Goal: Information Seeking & Learning: Understand process/instructions

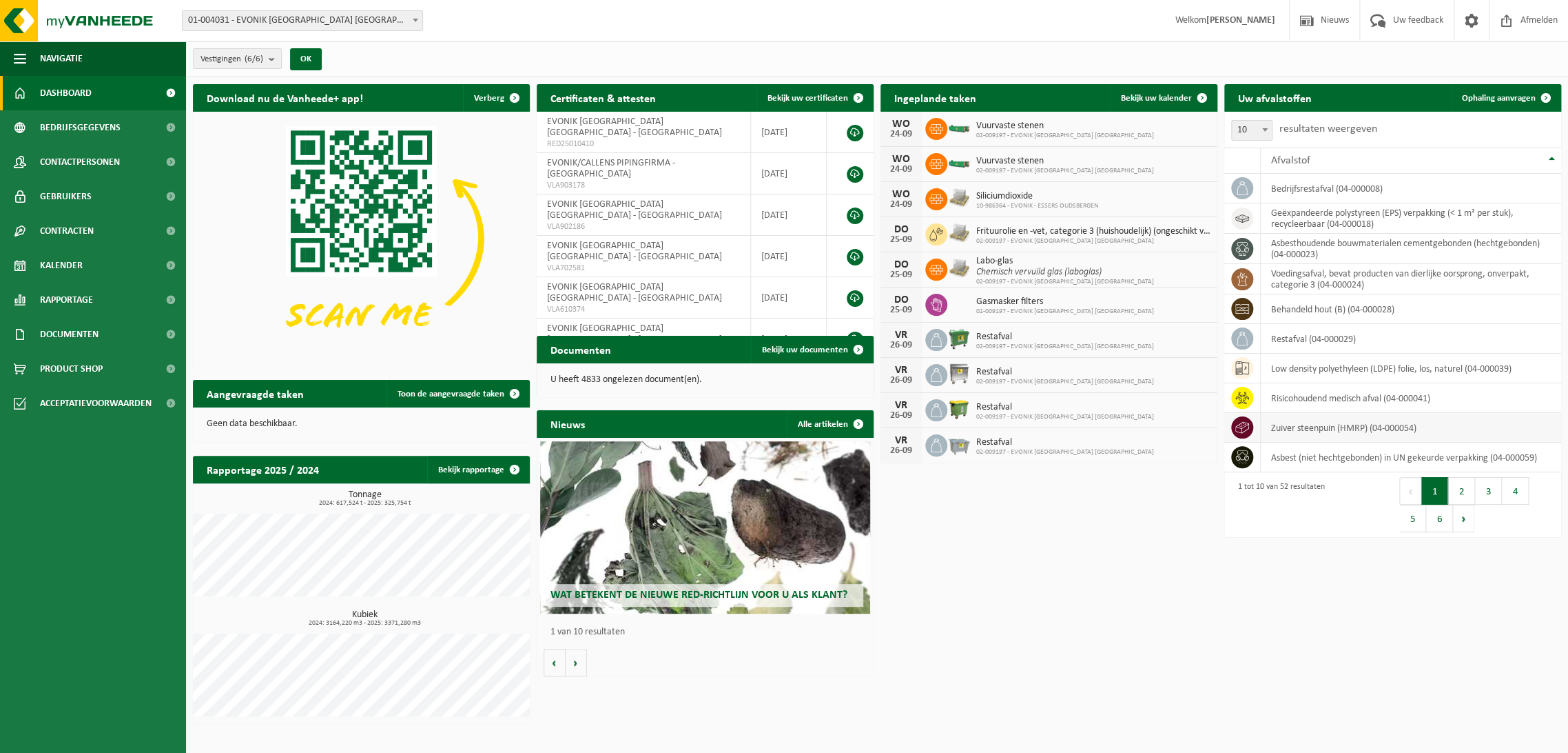
click at [1235, 424] on icon at bounding box center [1242, 427] width 14 height 14
click at [1305, 423] on td "zuiver steenpuin (HMRP) (04-000054)" at bounding box center [1411, 428] width 300 height 29
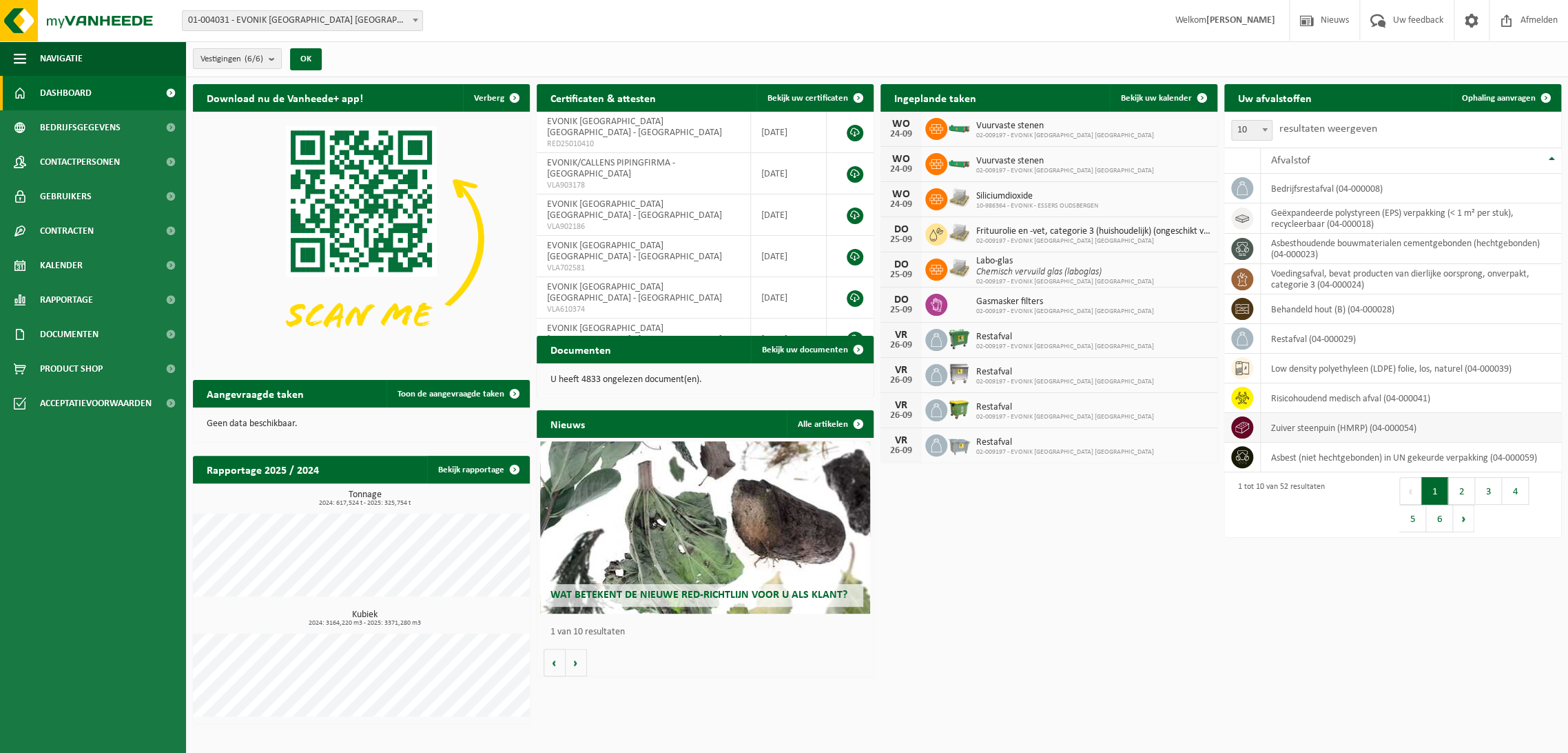
click at [1248, 428] on icon at bounding box center [1242, 428] width 14 height 12
click at [58, 228] on span "Contracten" at bounding box center [66, 230] width 53 height 34
click at [53, 264] on span "Actieve contracten" at bounding box center [81, 265] width 77 height 26
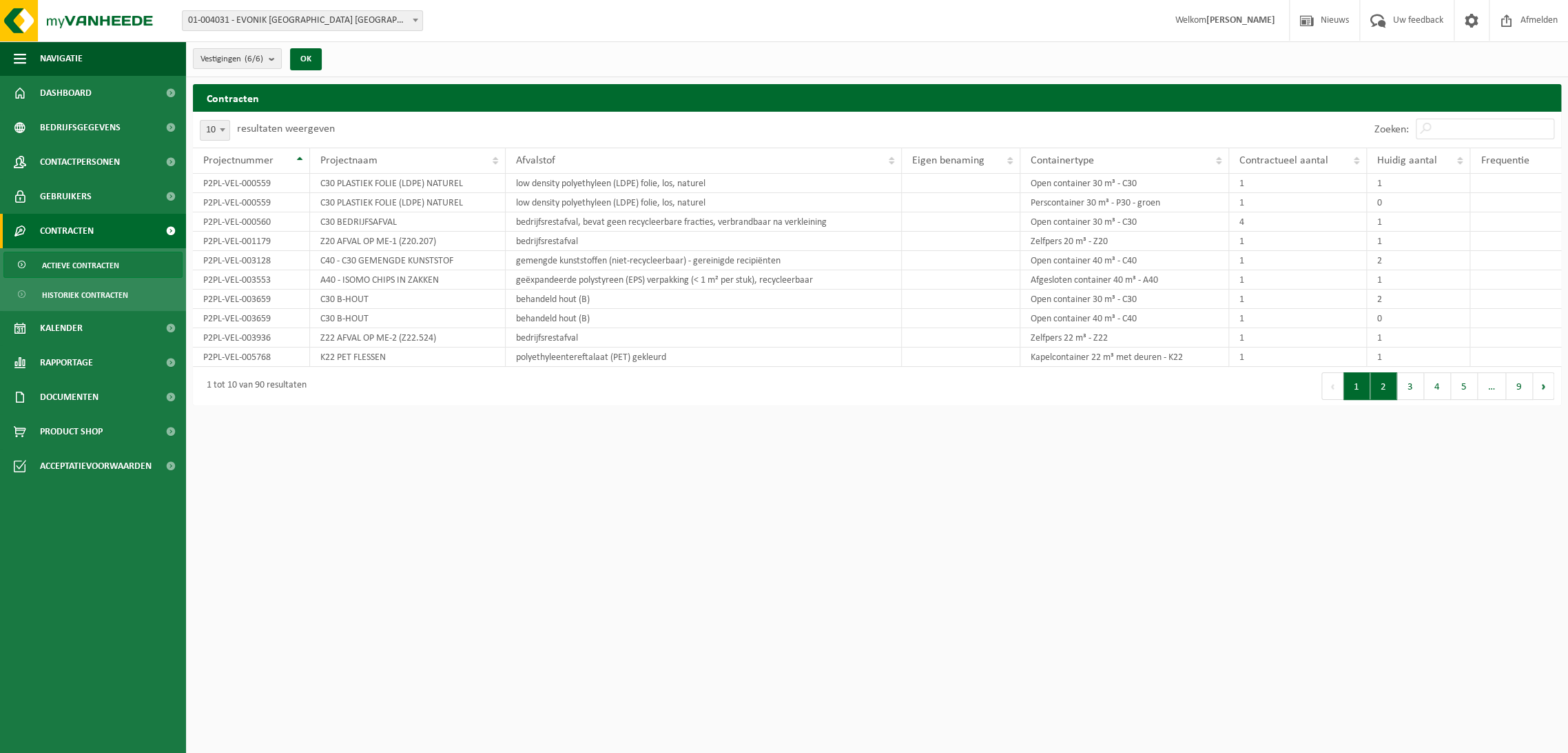
click at [1388, 382] on button "2" at bounding box center [1384, 386] width 27 height 28
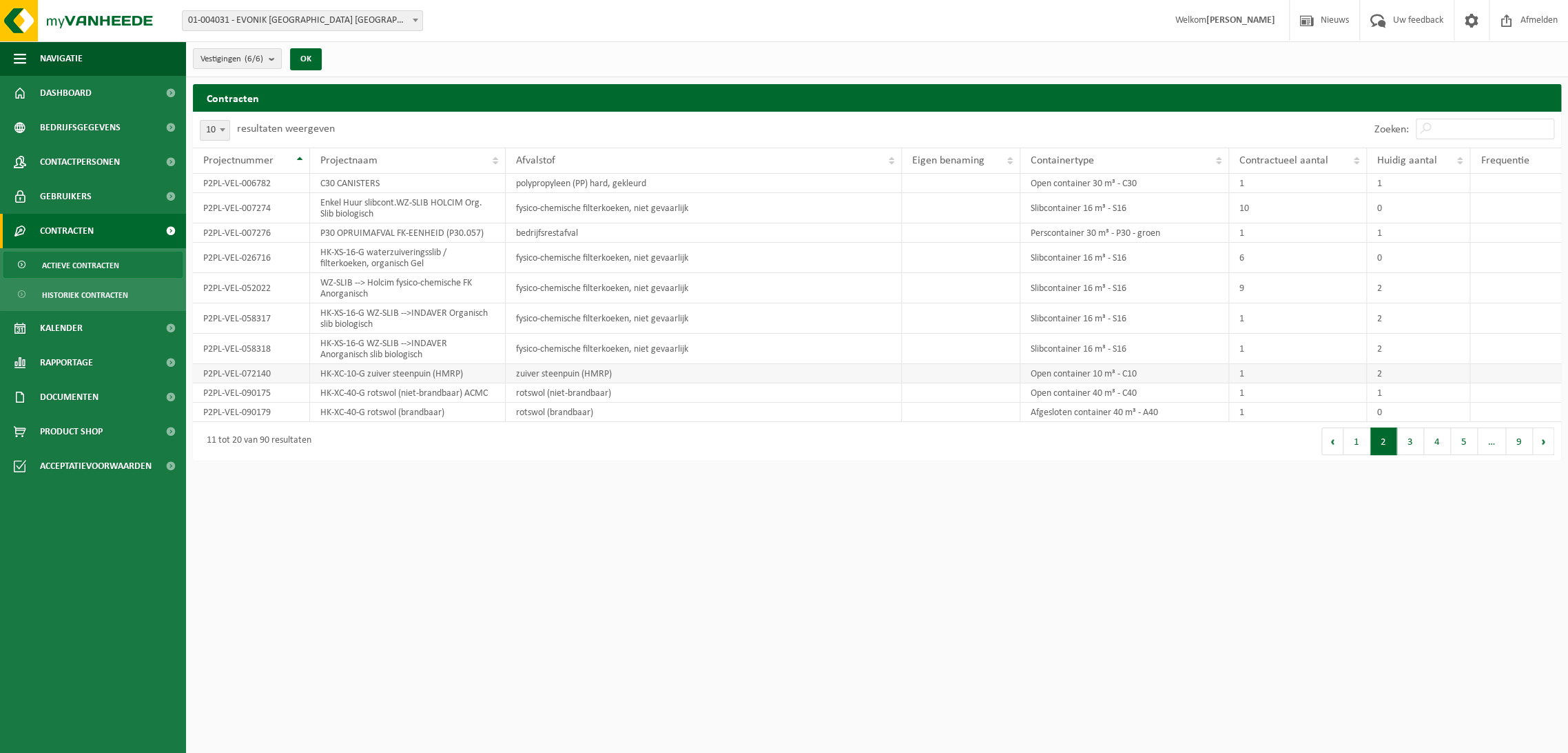
click at [216, 372] on td "P2PL-VEL-072140" at bounding box center [251, 373] width 117 height 19
click at [331, 365] on td "HK-XC-10-G zuiver steenpuin (HMRP)" at bounding box center [408, 373] width 195 height 19
click at [512, 364] on td "zuiver steenpuin (HMRP)" at bounding box center [704, 373] width 396 height 19
click at [61, 458] on span "Acceptatievoorwaarden" at bounding box center [95, 465] width 111 height 34
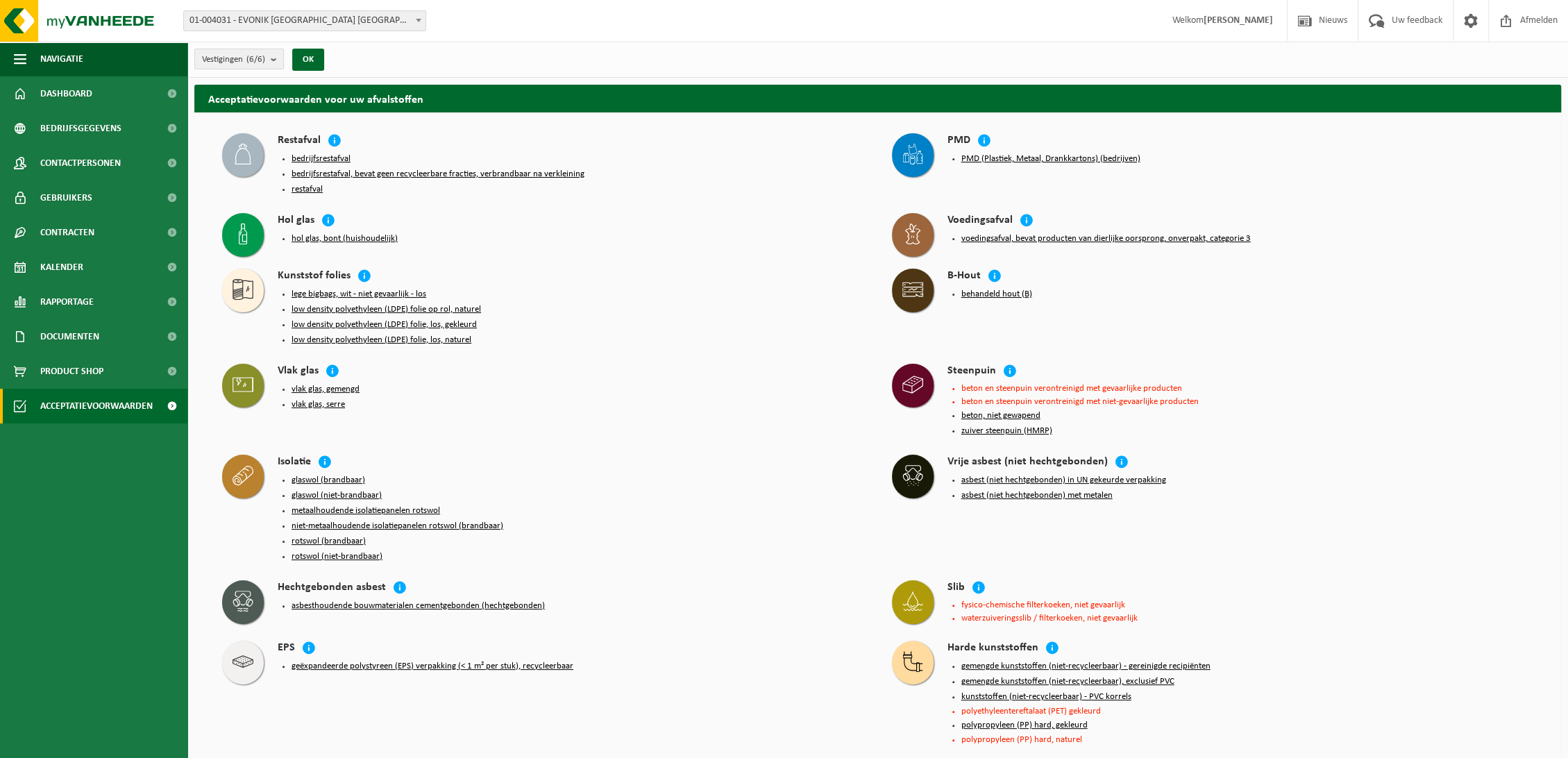
click at [997, 426] on button "zuiver steenpuin (HMRP)" at bounding box center [1007, 430] width 91 height 11
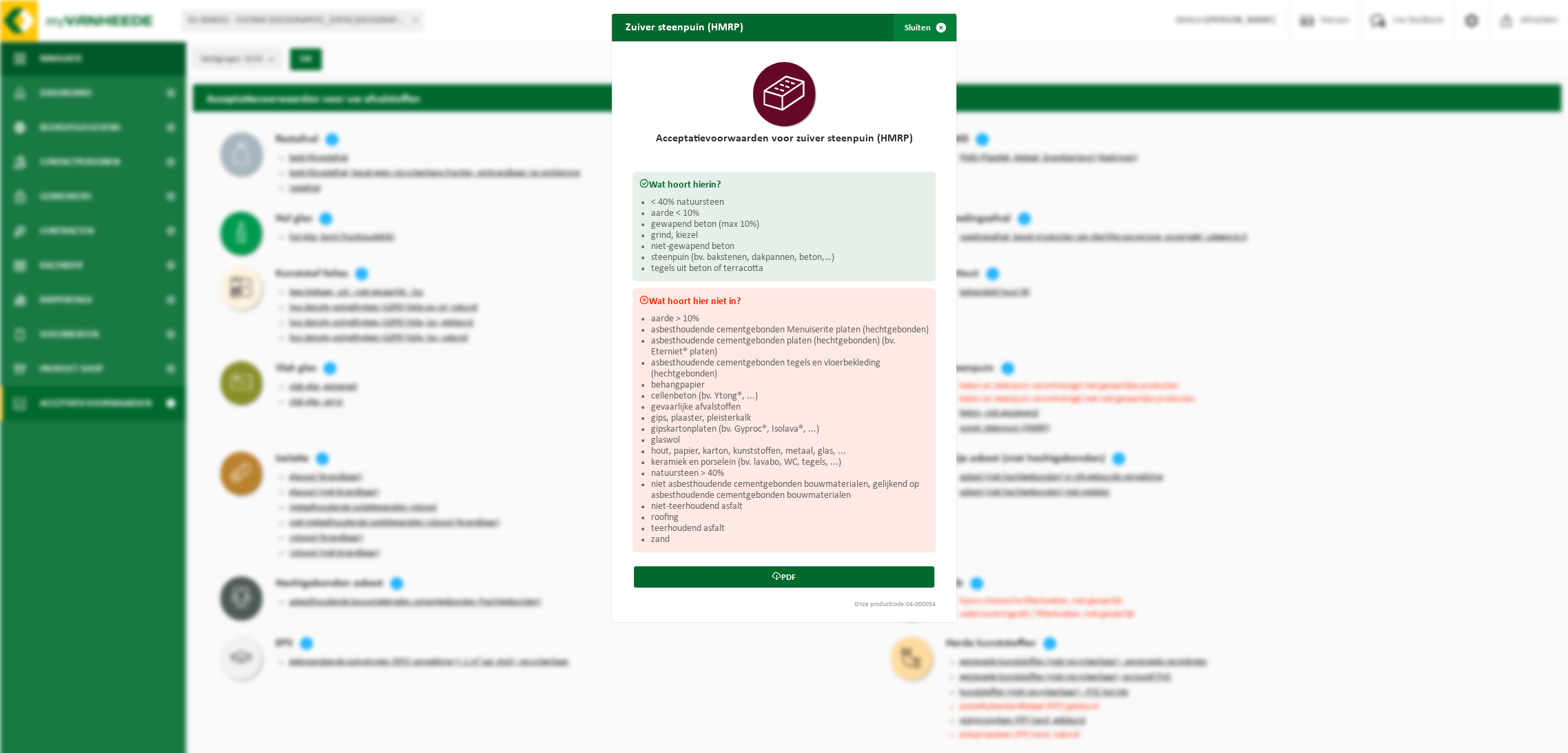
click at [928, 31] on span "button" at bounding box center [942, 28] width 28 height 28
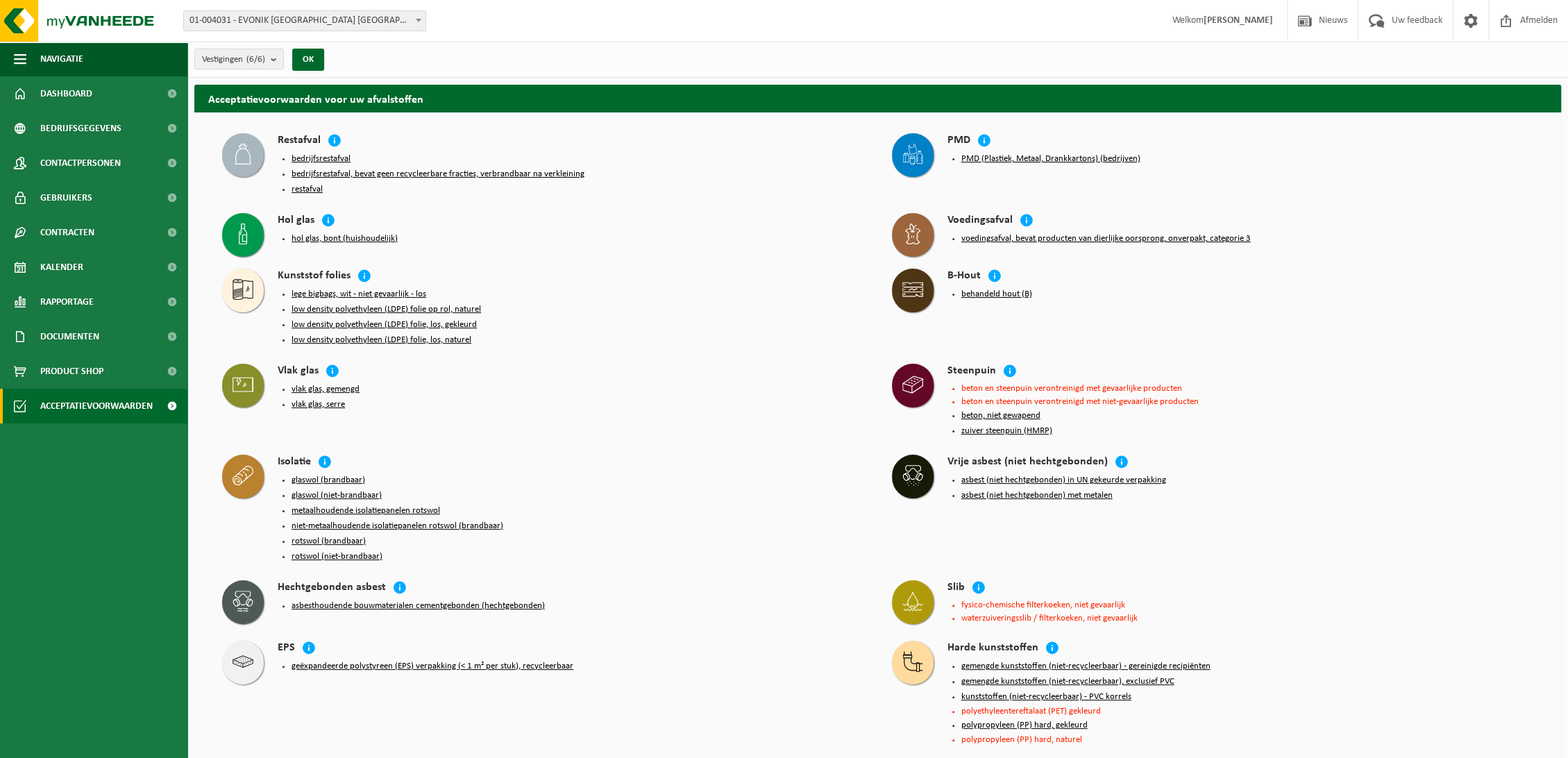
click at [962, 428] on button "zuiver steenpuin (HMRP)" at bounding box center [1007, 430] width 91 height 11
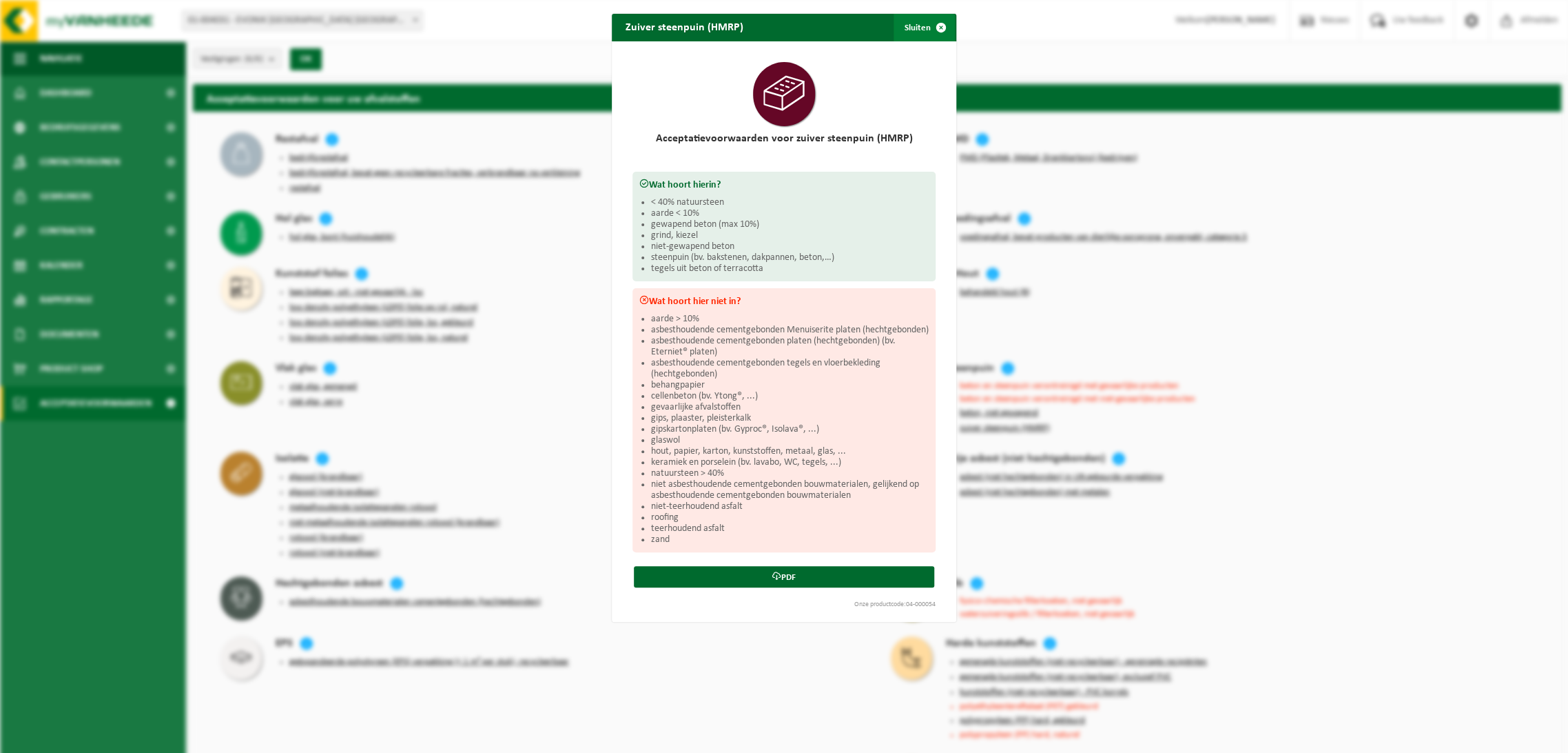
click at [932, 27] on span "button" at bounding box center [942, 28] width 28 height 28
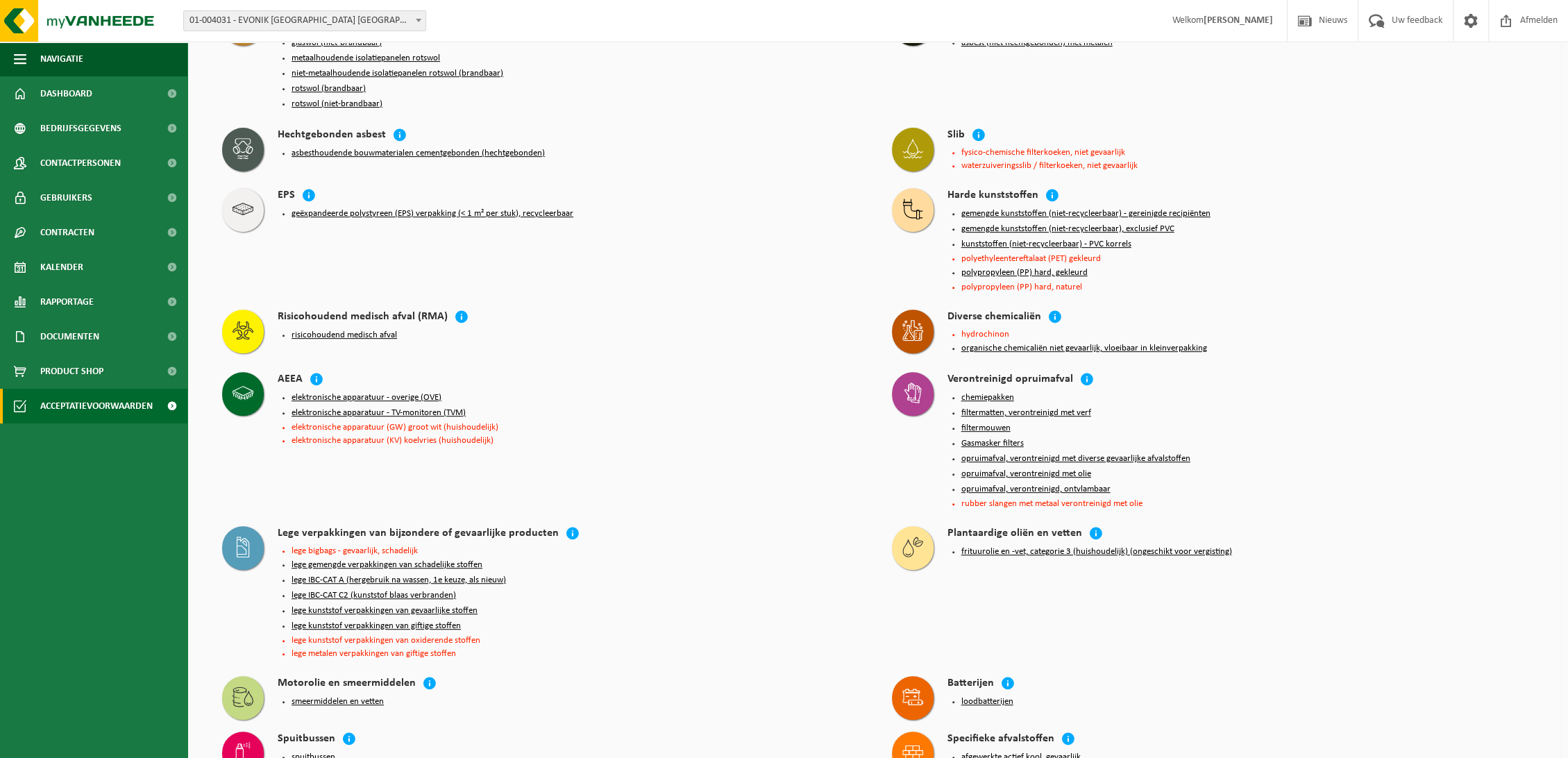
scroll to position [462, 0]
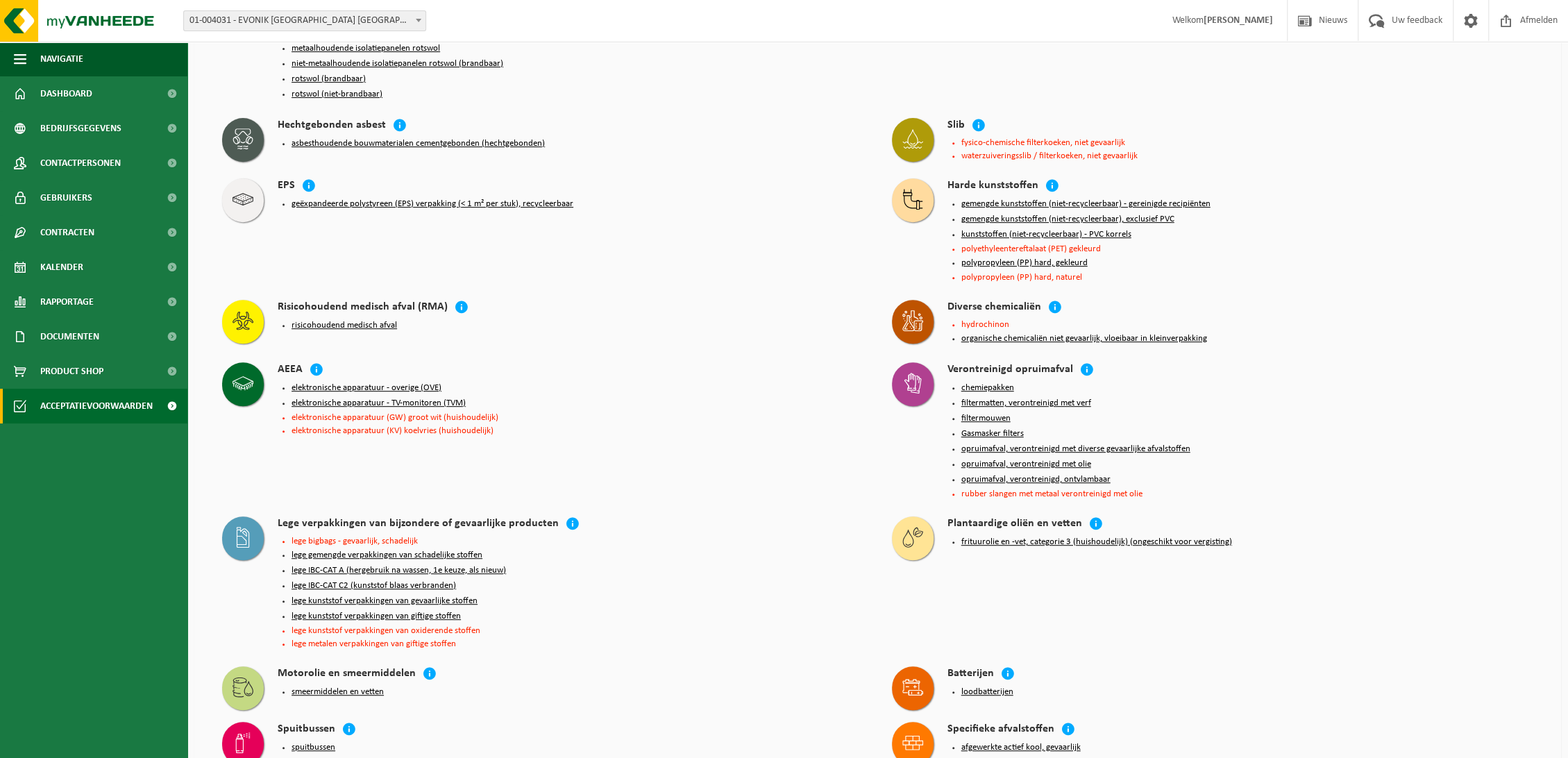
click at [330, 536] on li "lege bigbags - gevaarlijk, schadelijk" at bounding box center [577, 541] width 573 height 9
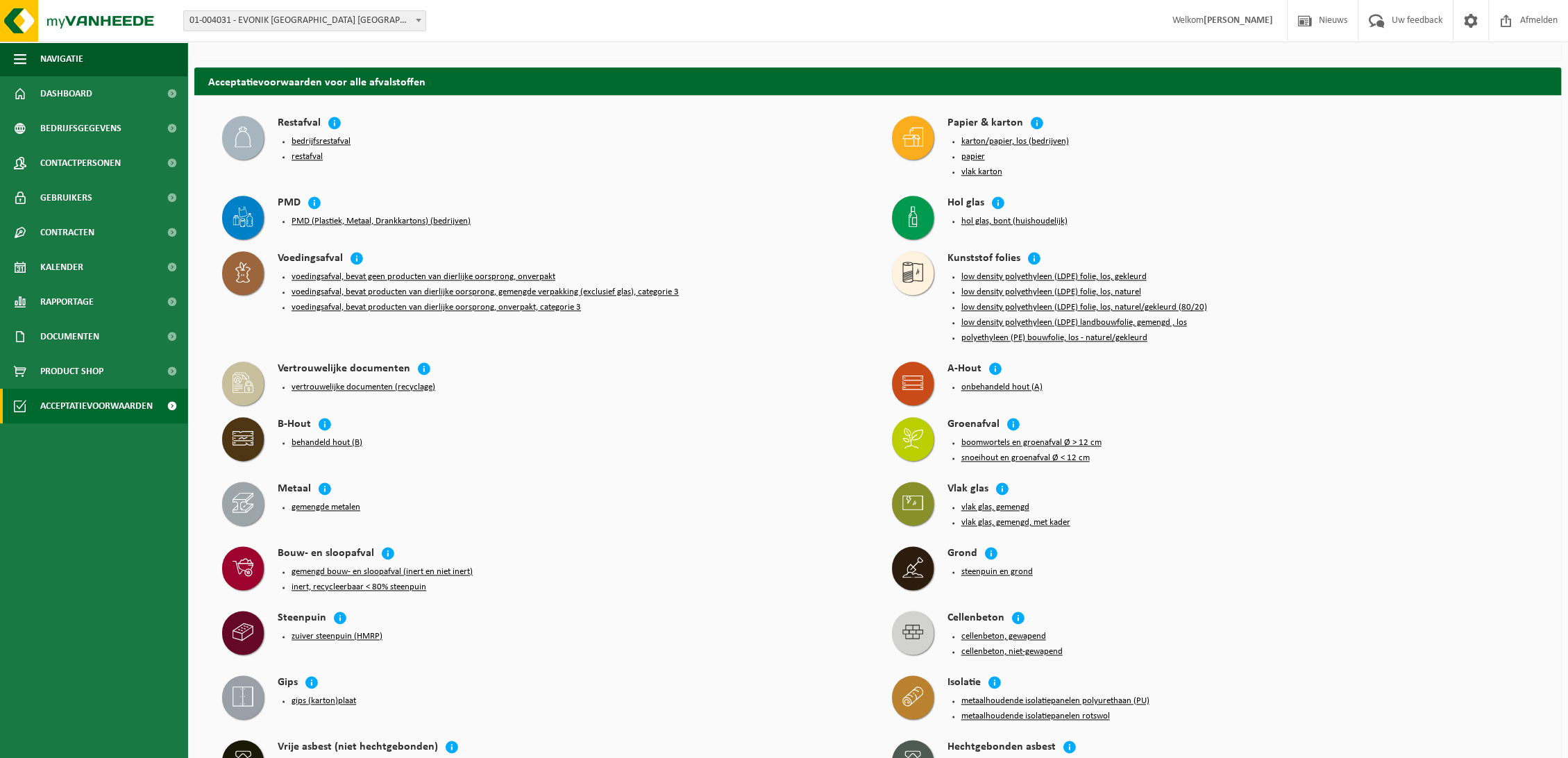
scroll to position [1619, 0]
